Goal: Task Accomplishment & Management: Complete application form

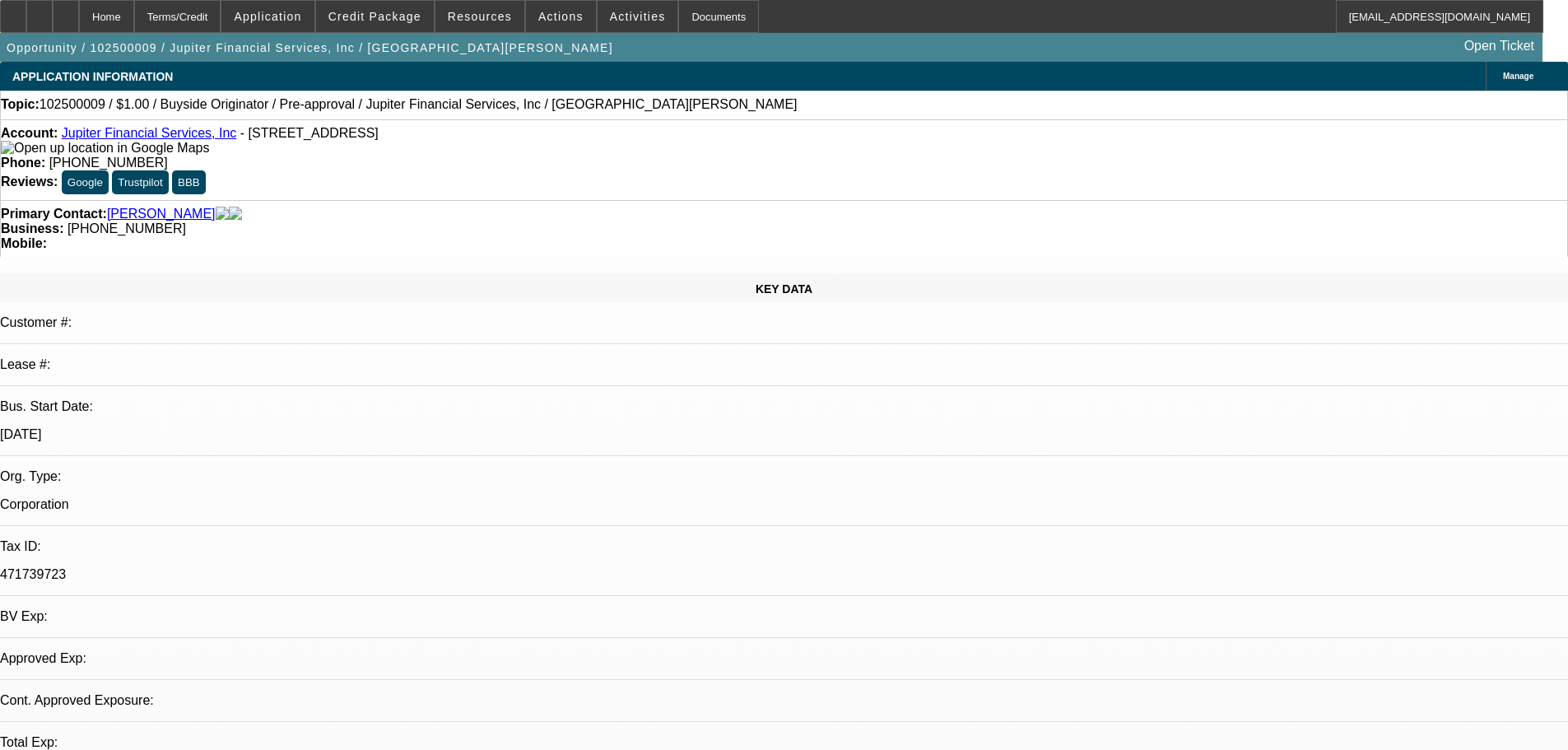
select select "0"
select select "2"
select select "0"
select select "6"
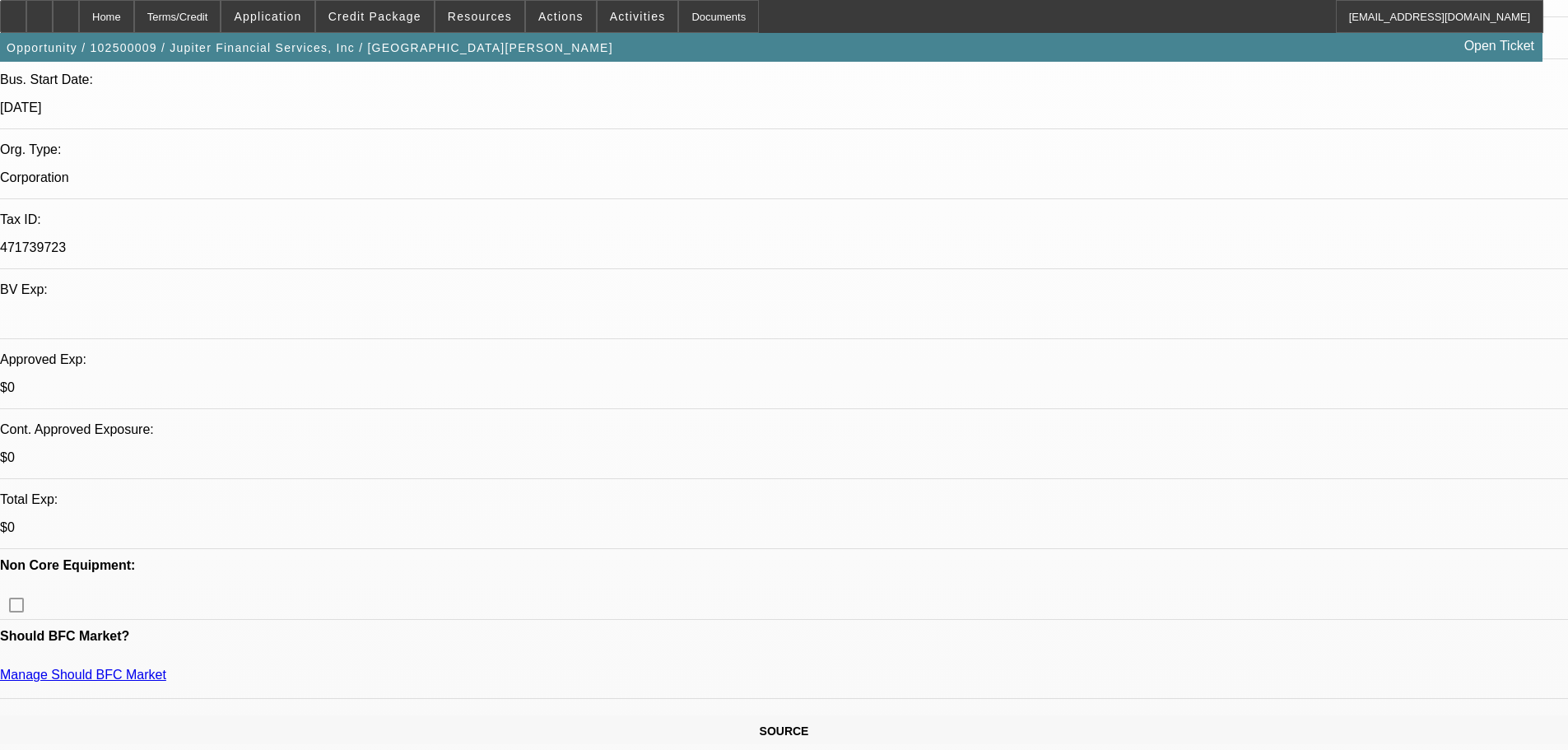
scroll to position [329, 0]
click at [404, 18] on span "Credit Package" at bounding box center [375, 16] width 93 height 13
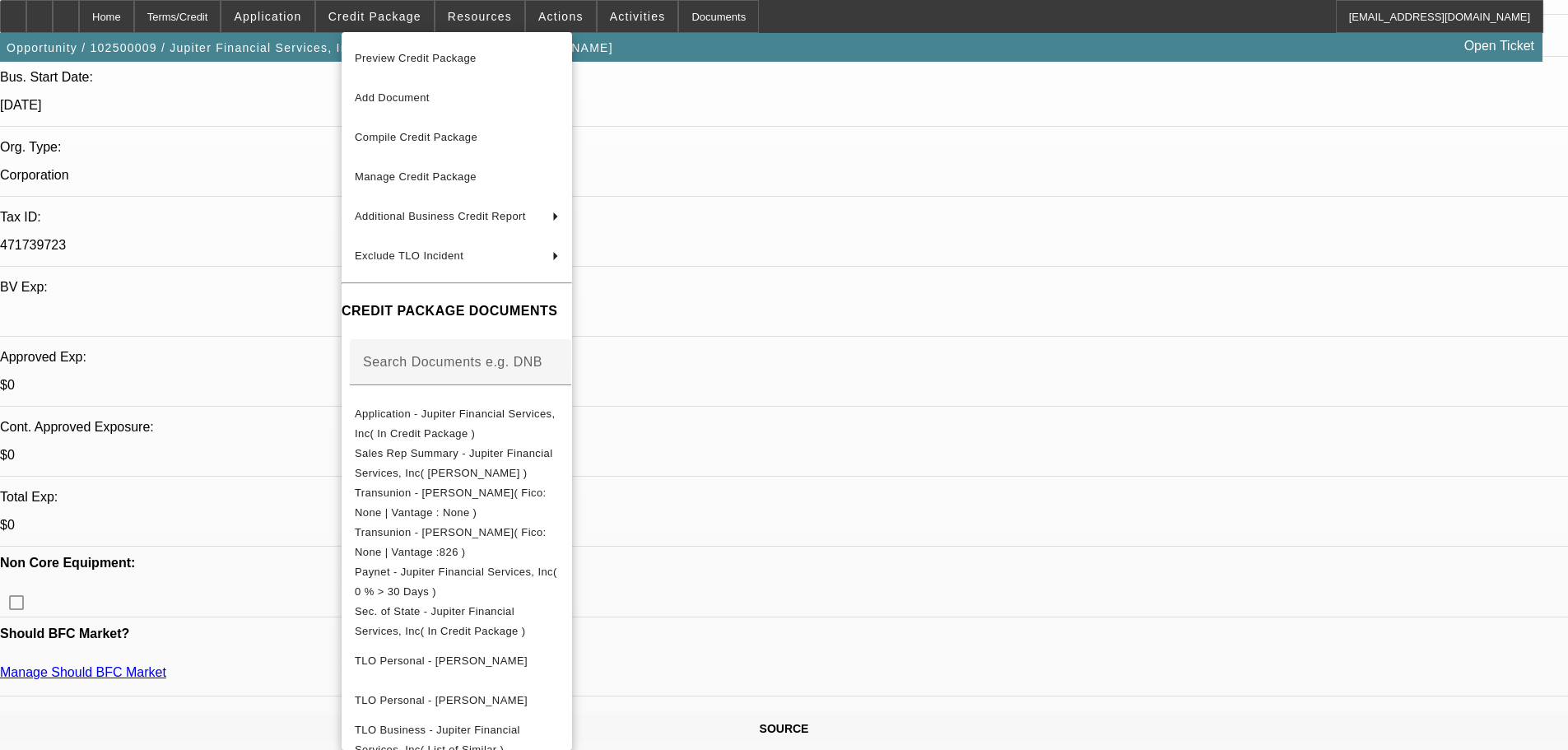
click at [404, 67] on span "Preview Credit Package" at bounding box center [457, 58] width 204 height 20
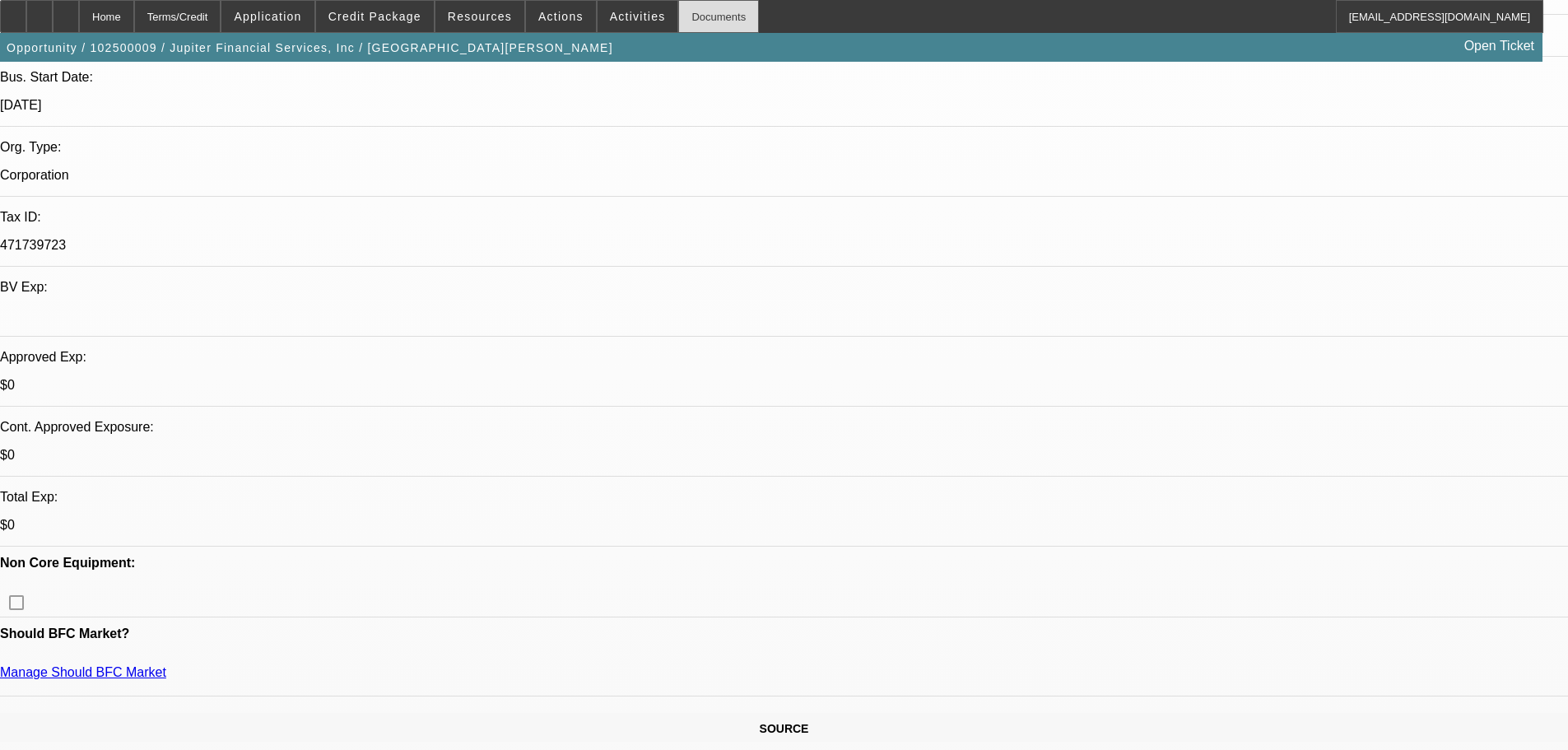
click at [678, 23] on div "Documents" at bounding box center [719, 16] width 81 height 33
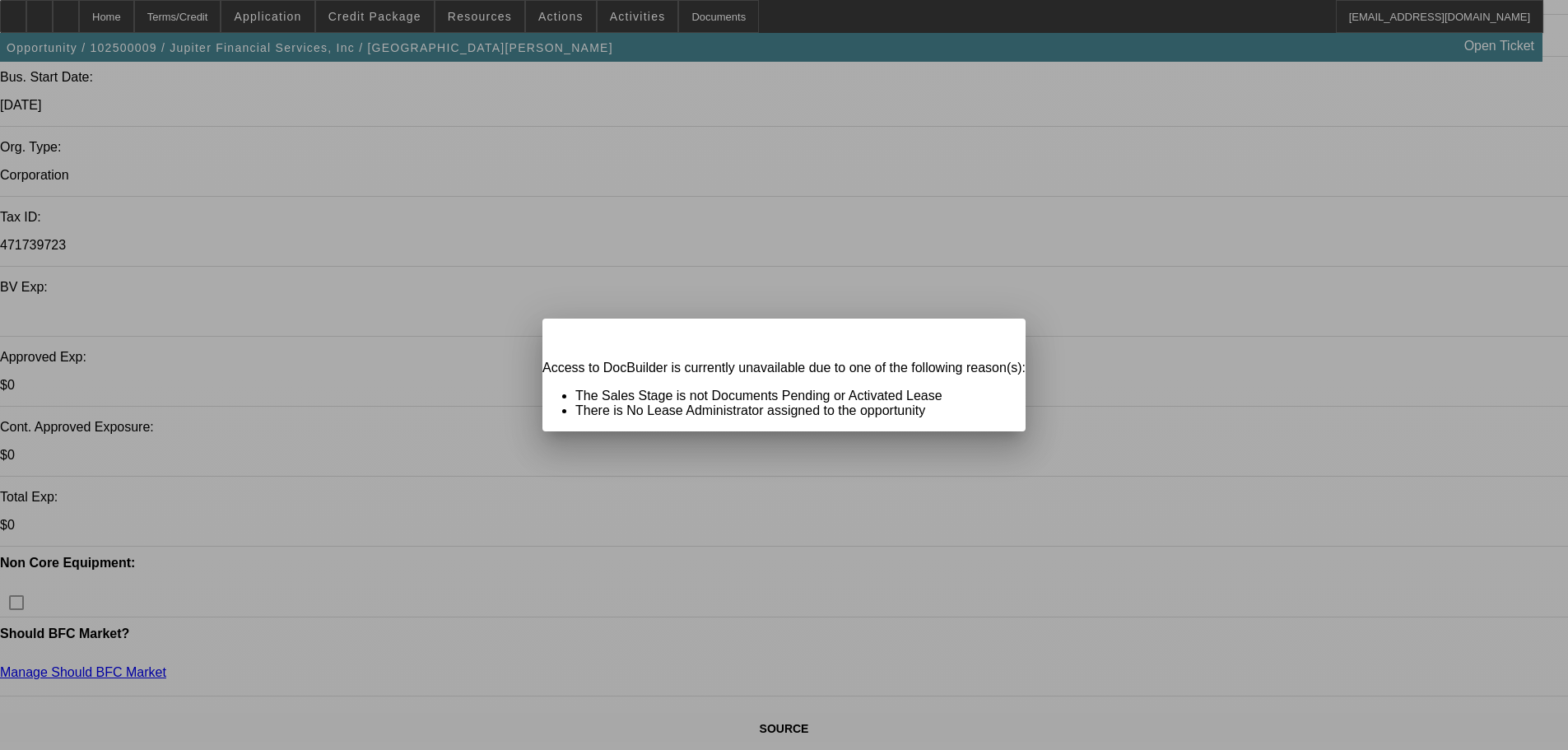
click at [994, 338] on span "Close" at bounding box center [1005, 333] width 22 height 9
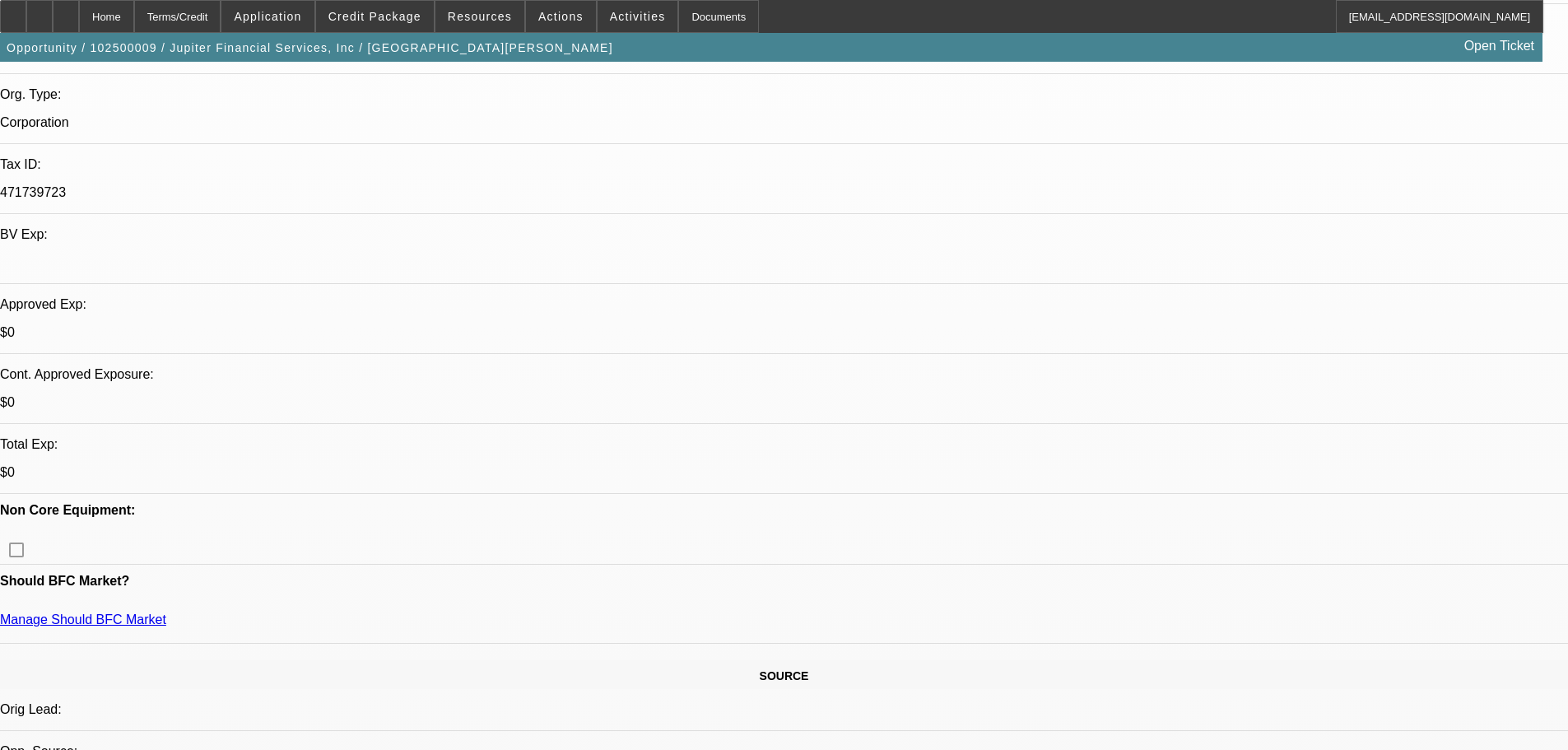
scroll to position [412, 0]
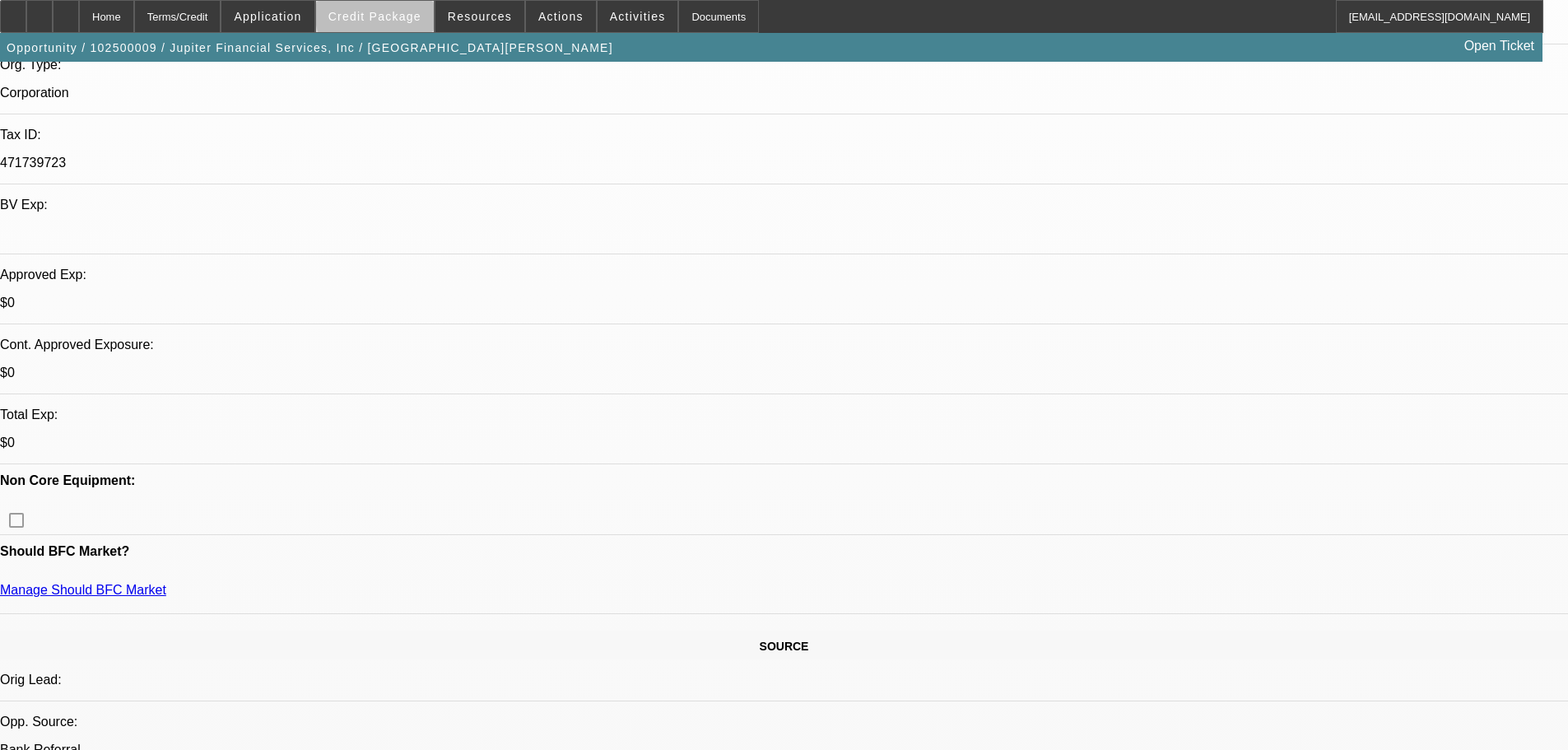
click at [434, 9] on span at bounding box center [375, 16] width 118 height 40
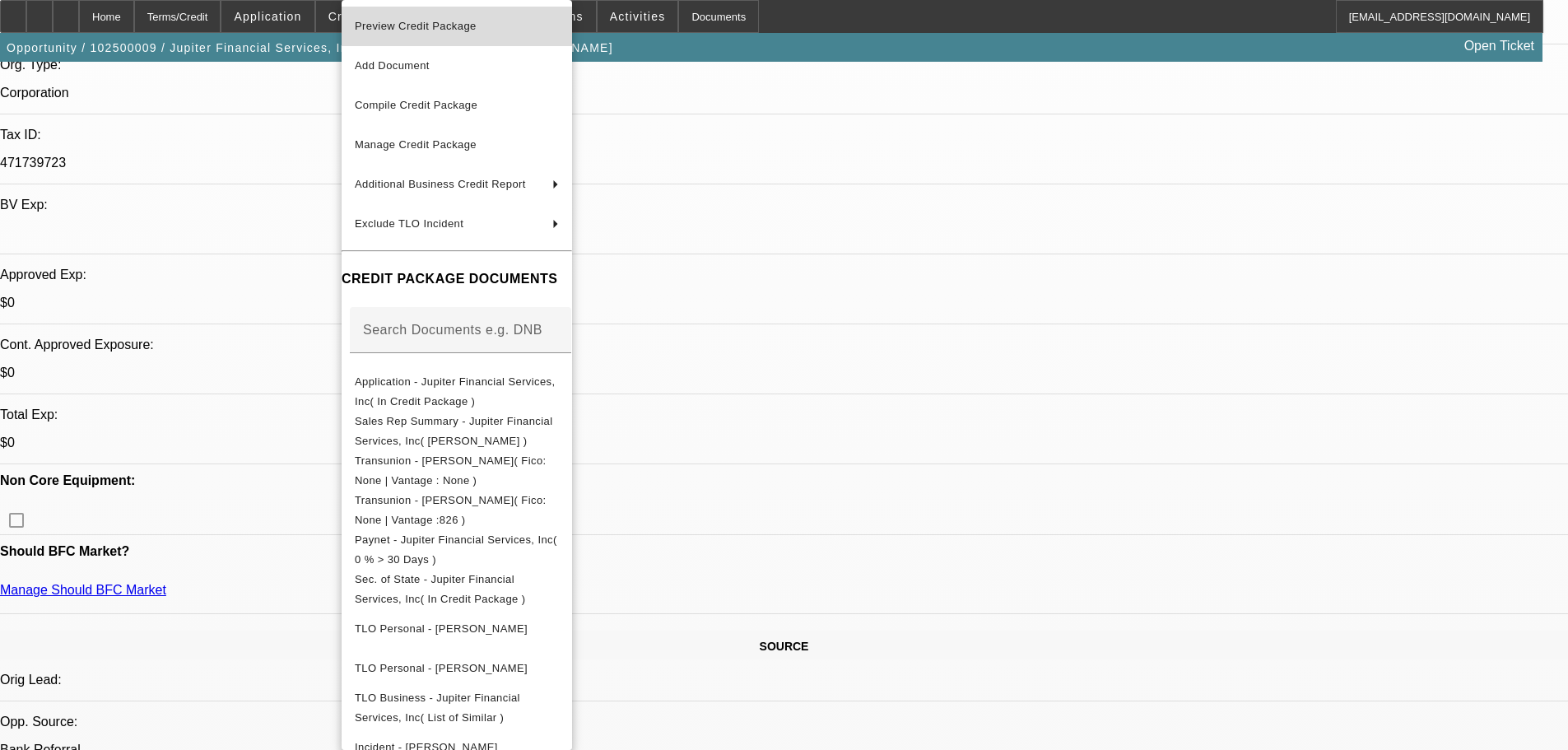
click at [442, 33] on span "Preview Credit Package" at bounding box center [457, 26] width 204 height 20
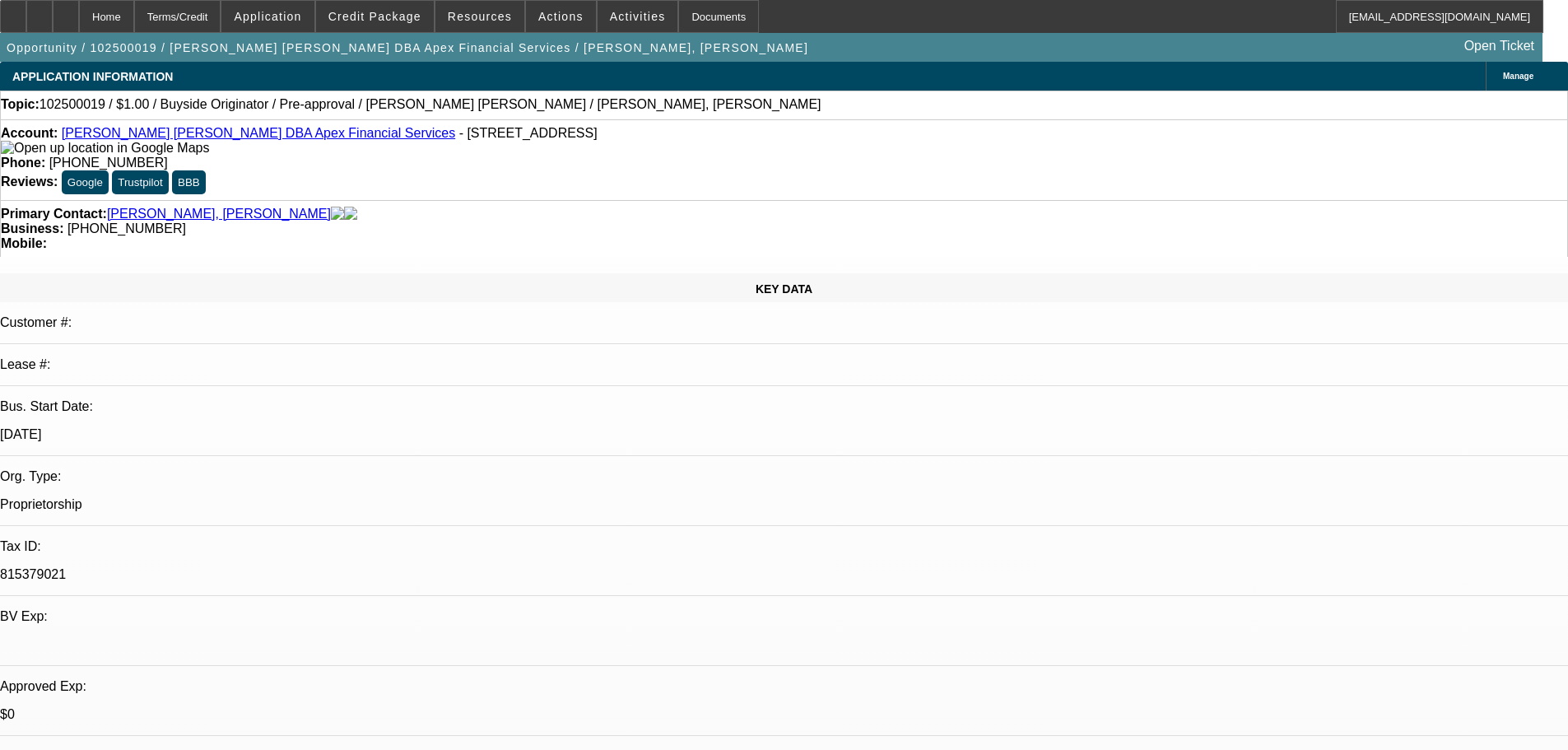
select select "0"
select select "2"
select select "0"
select select "6"
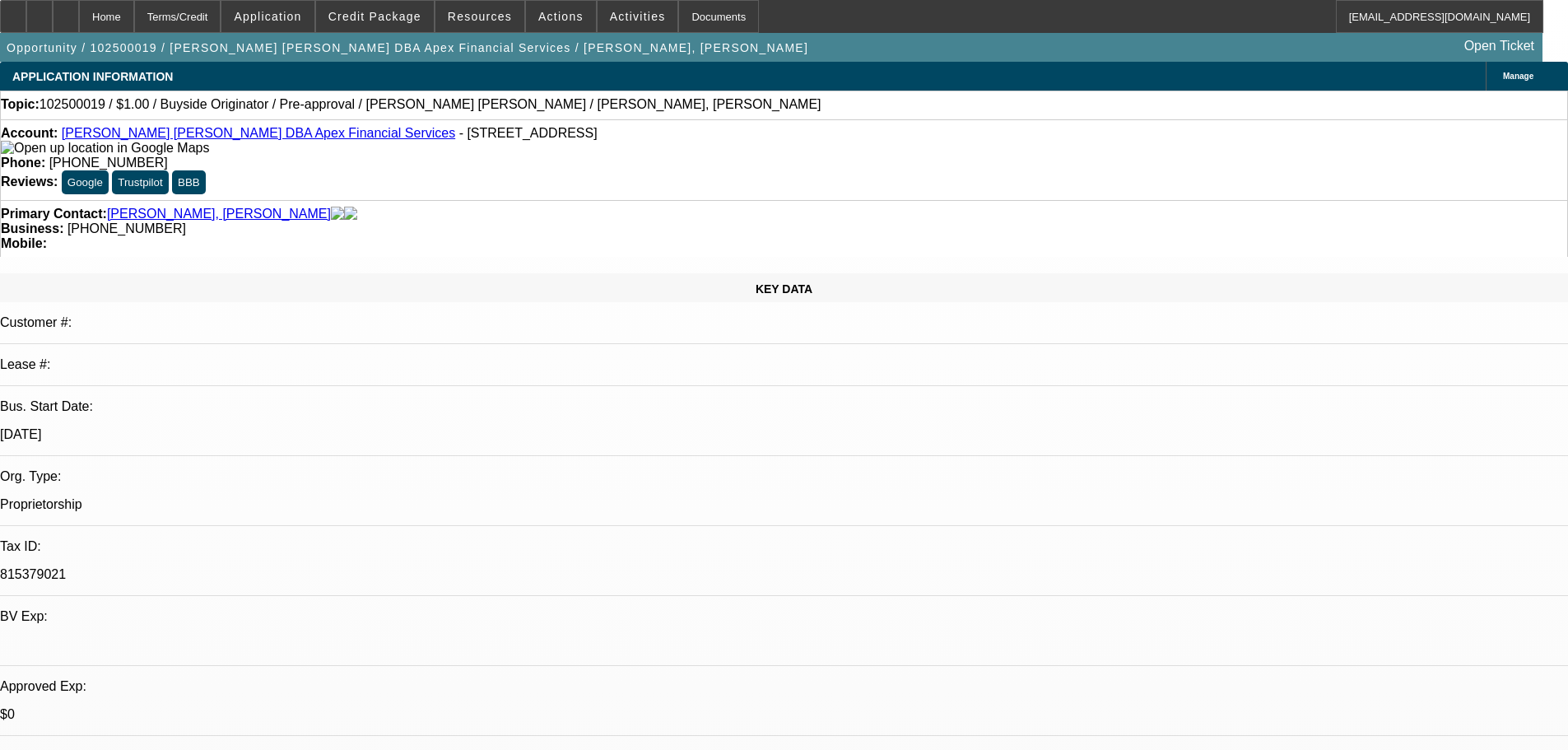
select select "0"
select select "2"
select select "0"
select select "6"
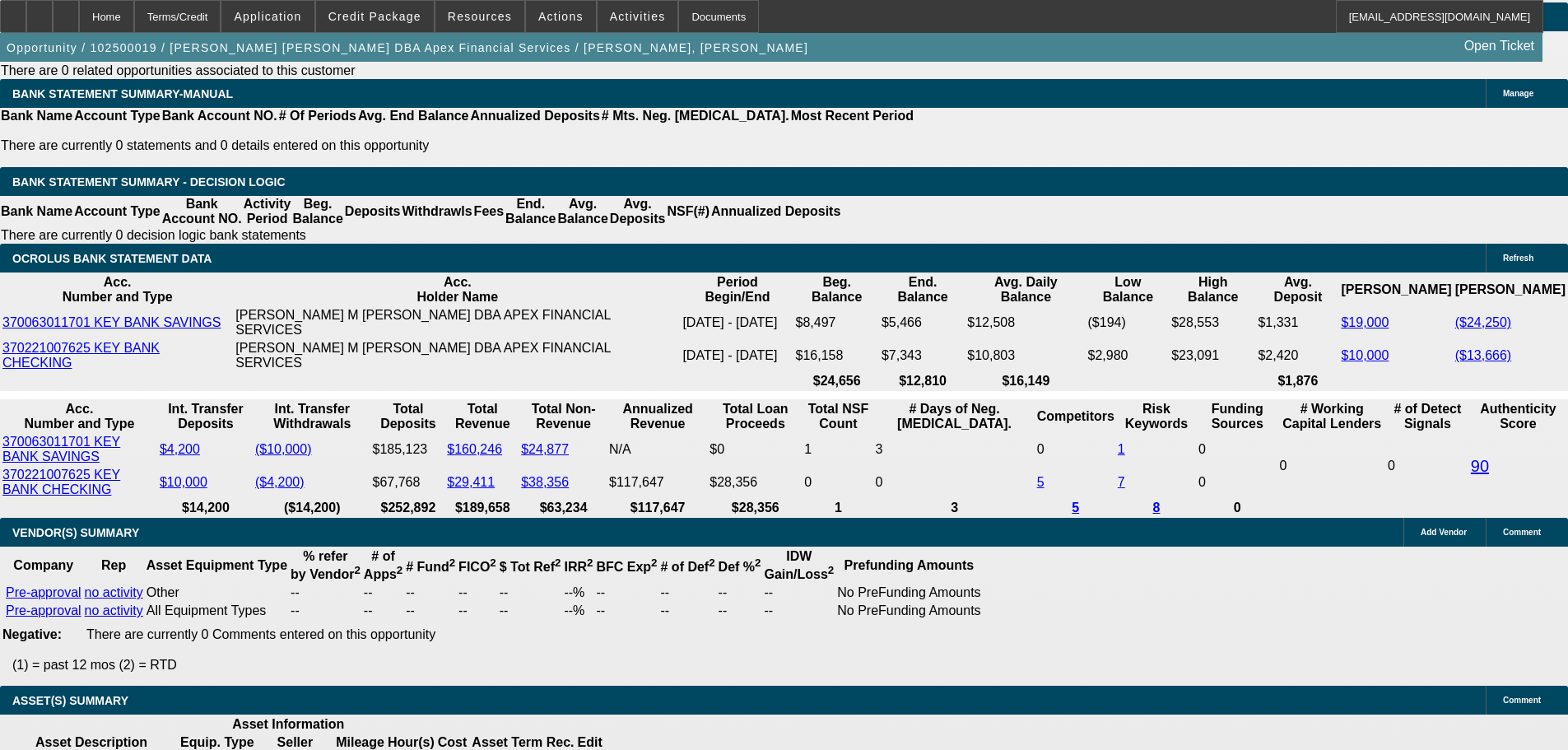
scroll to position [3047, 0]
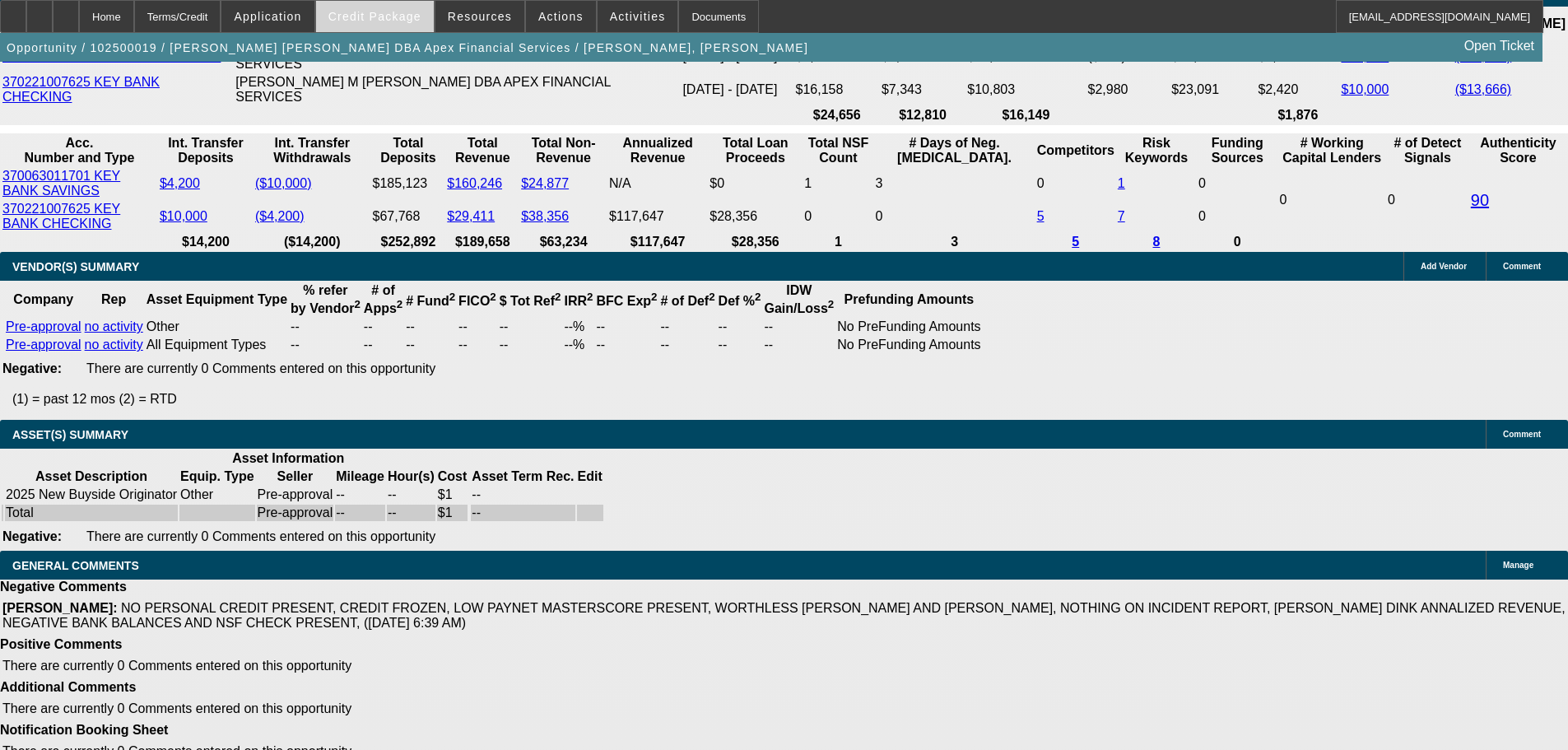
click at [388, 15] on span "Credit Package" at bounding box center [375, 16] width 93 height 13
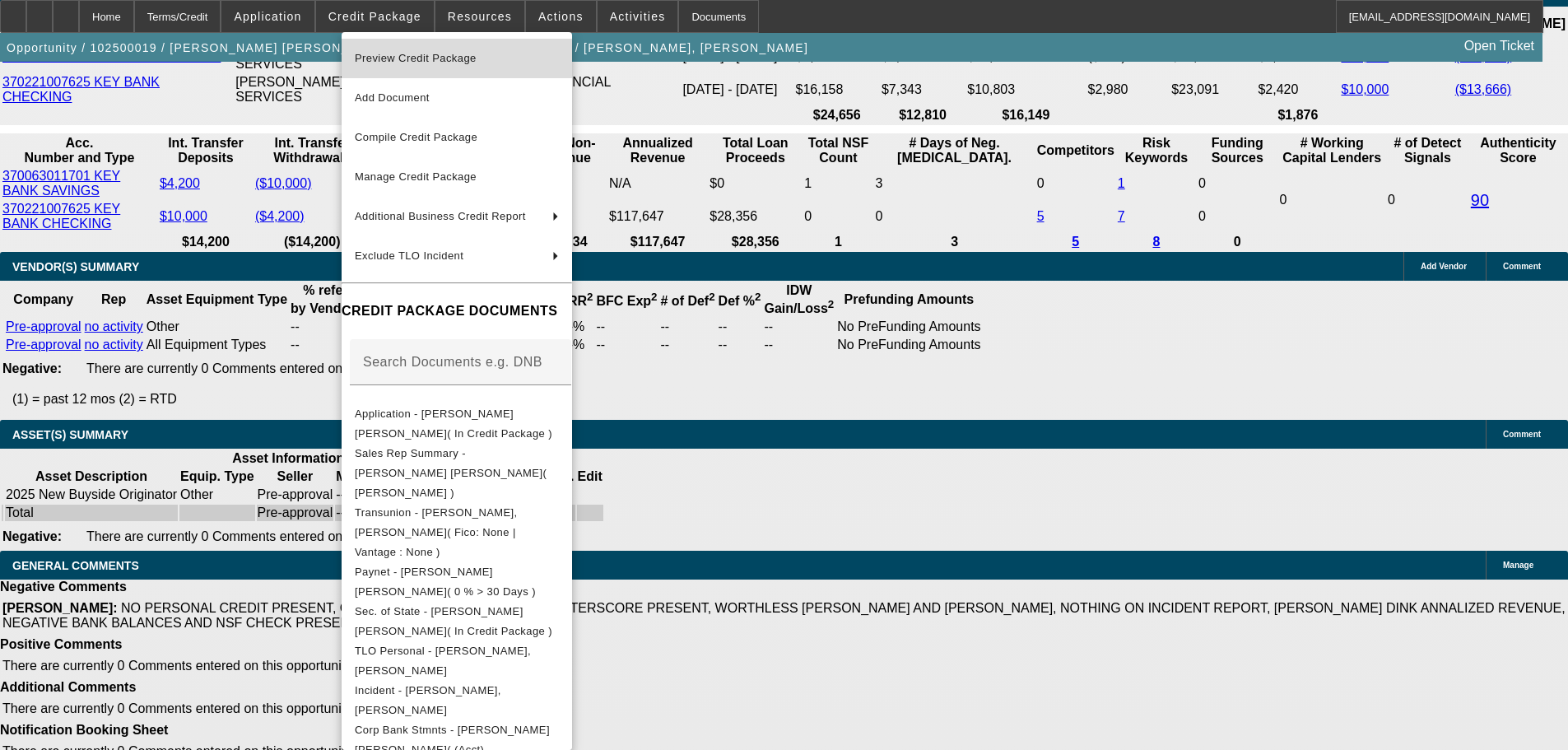
click at [408, 62] on span "Preview Credit Package" at bounding box center [415, 58] width 122 height 12
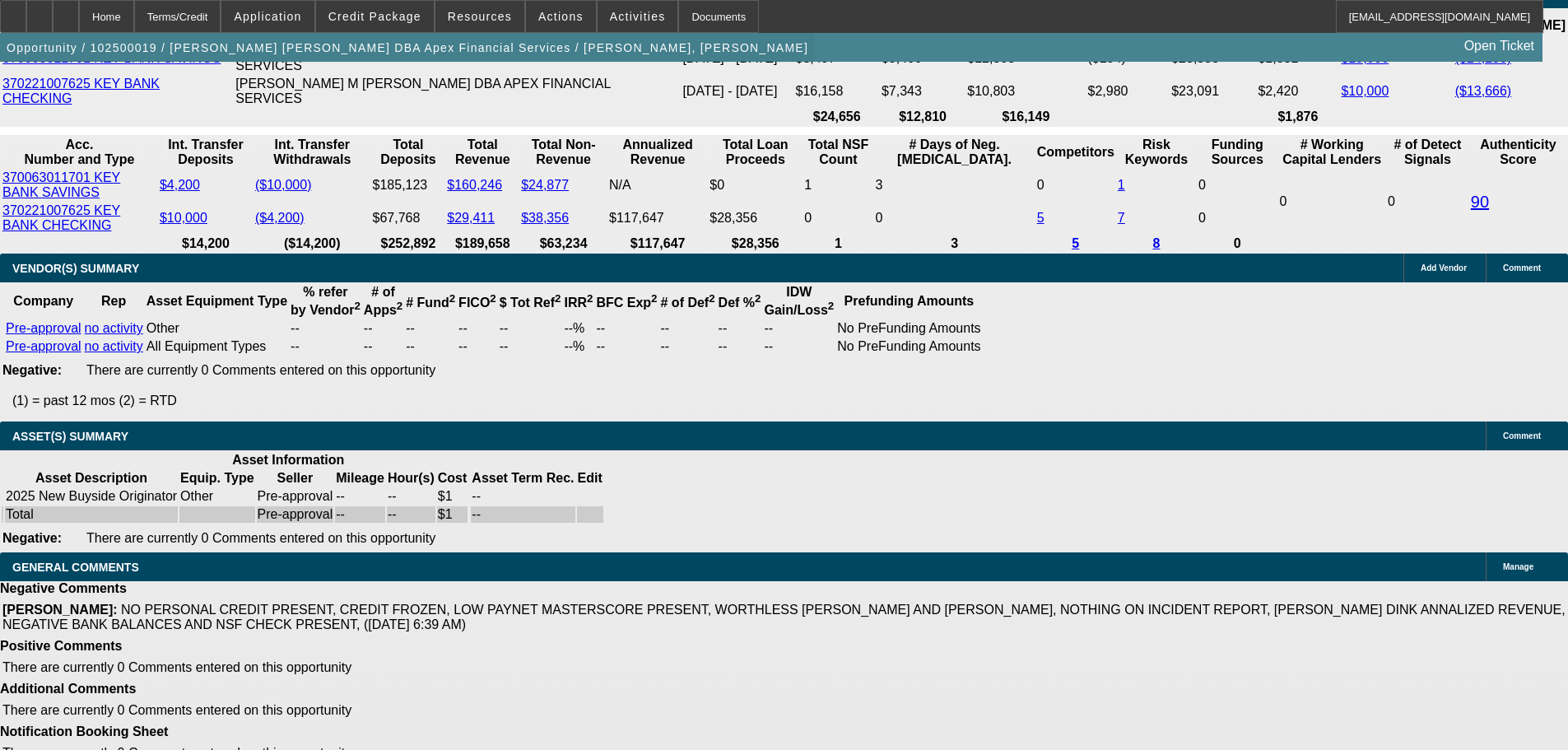
select select "0"
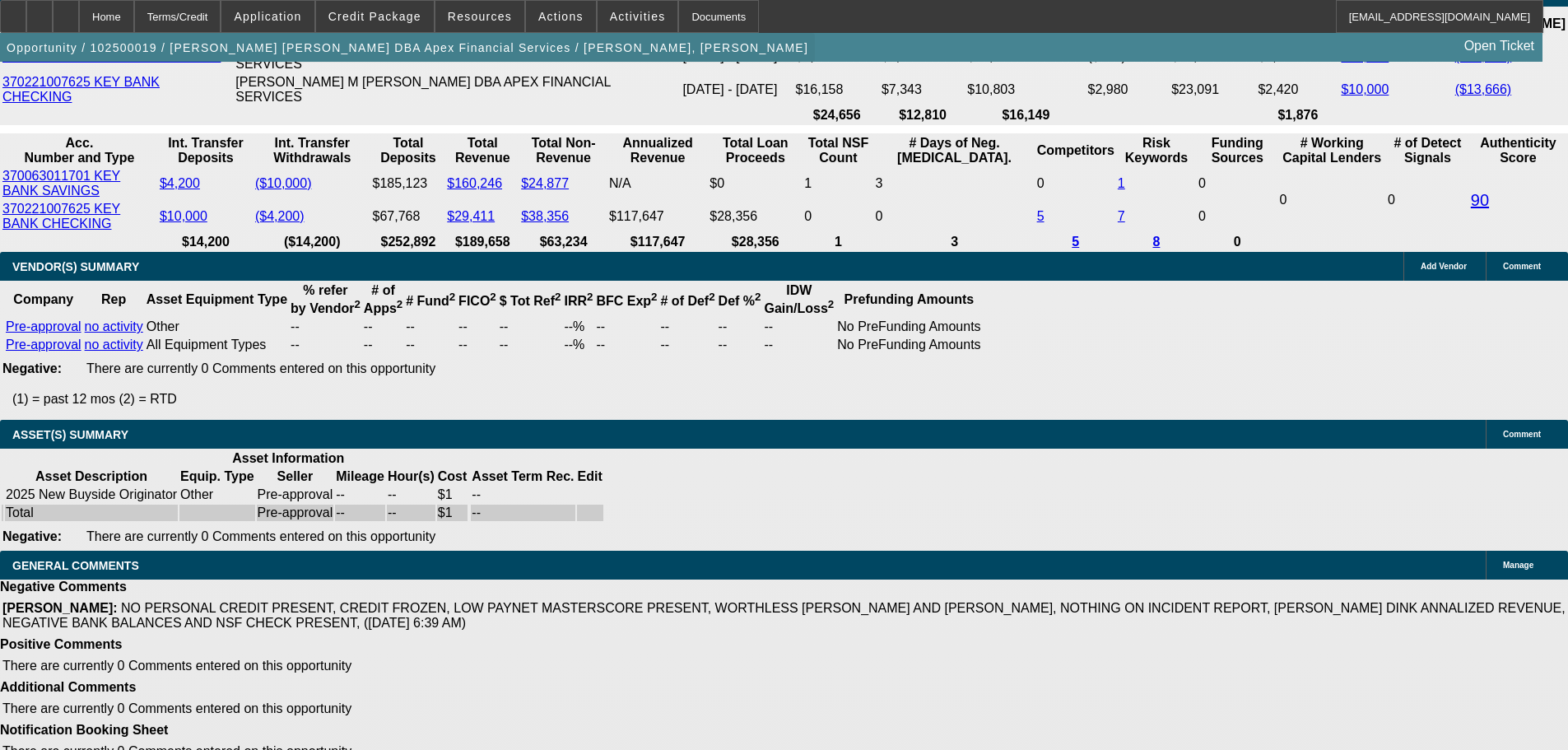
select select "2"
select select "0"
select select "2"
select select "0"
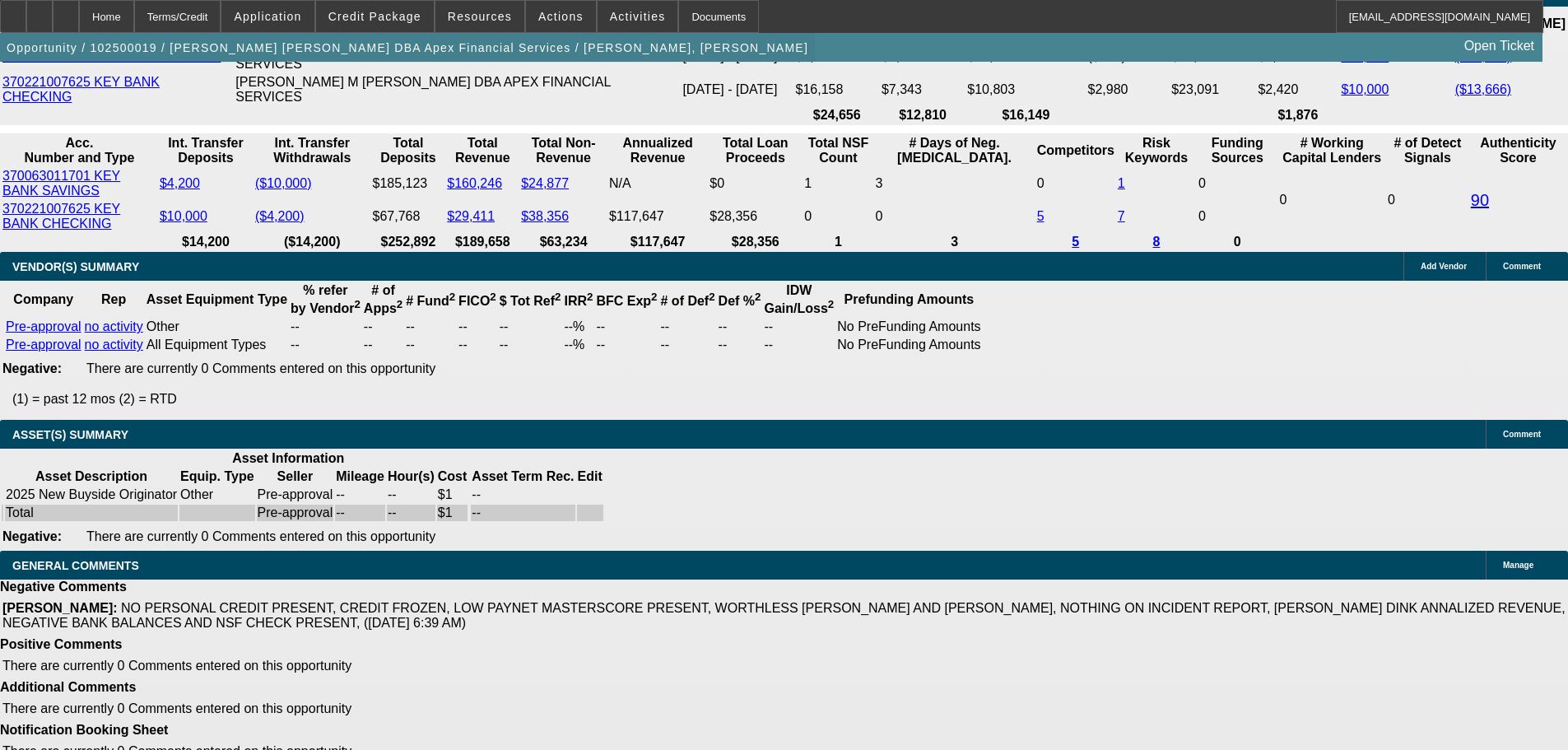
scroll to position [3072, 0]
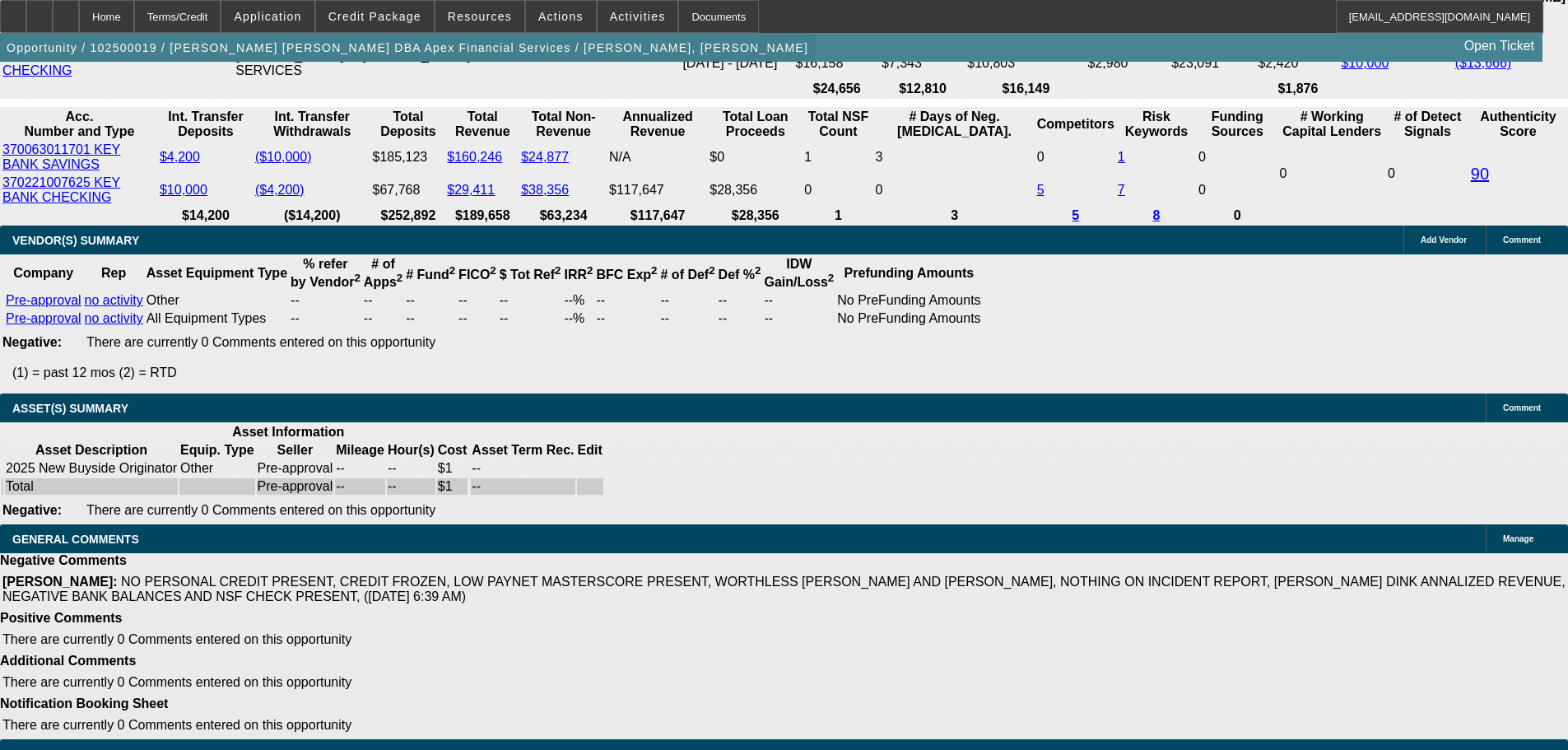
select select "1"
select select "2"
select select "6"
select select "1"
select select "2"
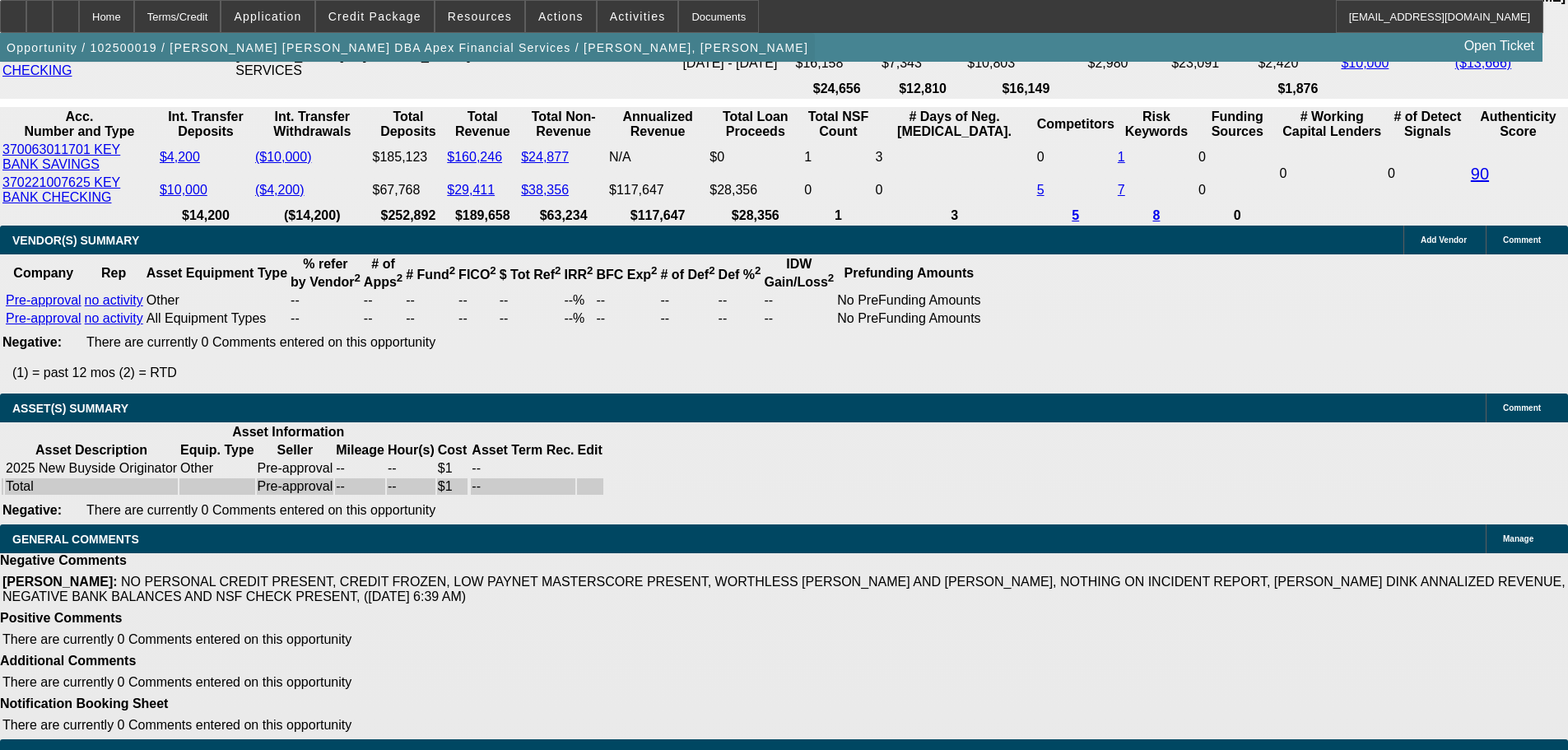
select select "6"
click at [410, 23] on span at bounding box center [375, 16] width 118 height 40
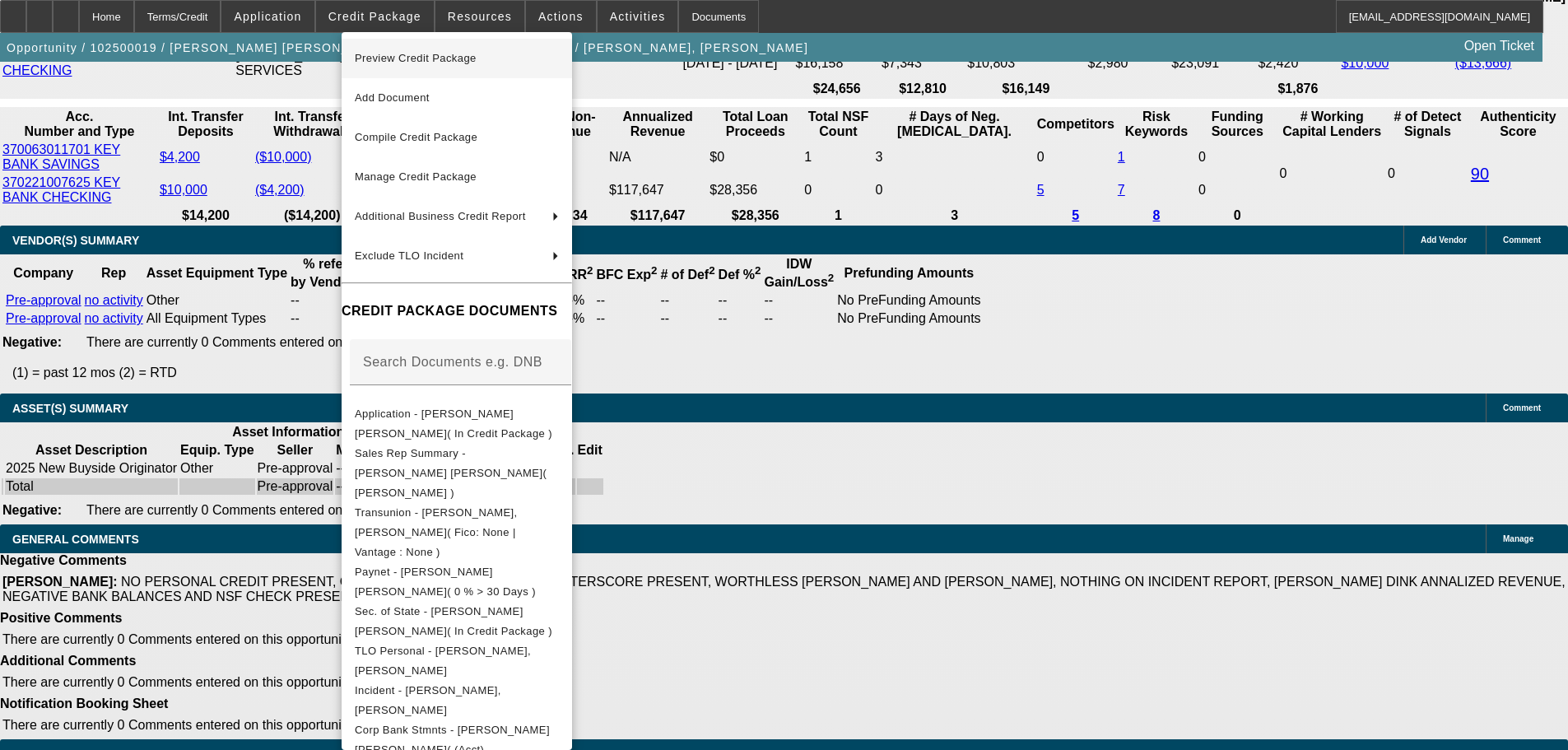
click at [423, 64] on span "Preview Credit Package" at bounding box center [415, 58] width 122 height 12
